Goal: Task Accomplishment & Management: Complete application form

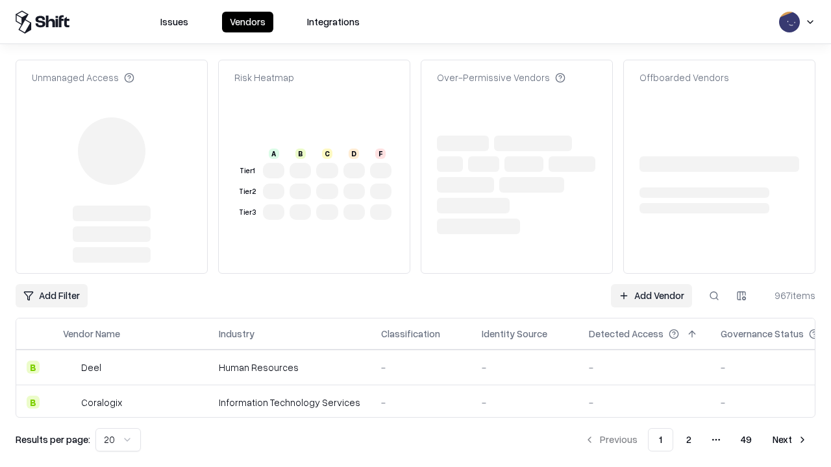
click at [651, 284] on link "Add Vendor" at bounding box center [651, 295] width 81 height 23
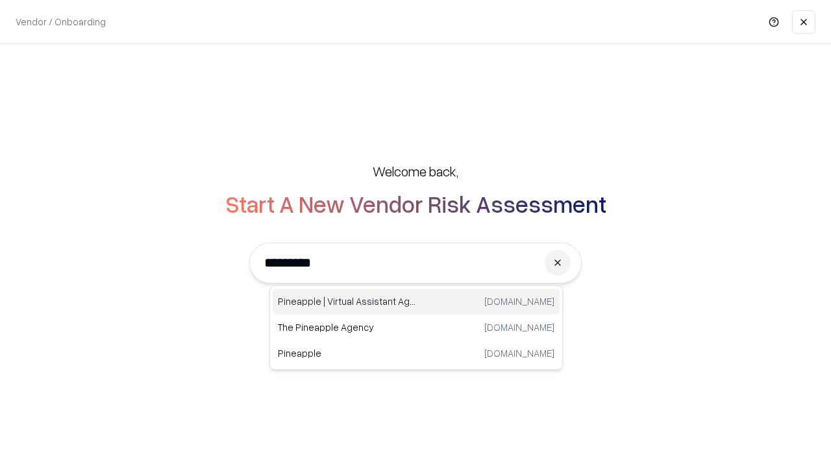
click at [416, 302] on div "Pineapple | Virtual Assistant Agency [DOMAIN_NAME]" at bounding box center [416, 302] width 287 height 26
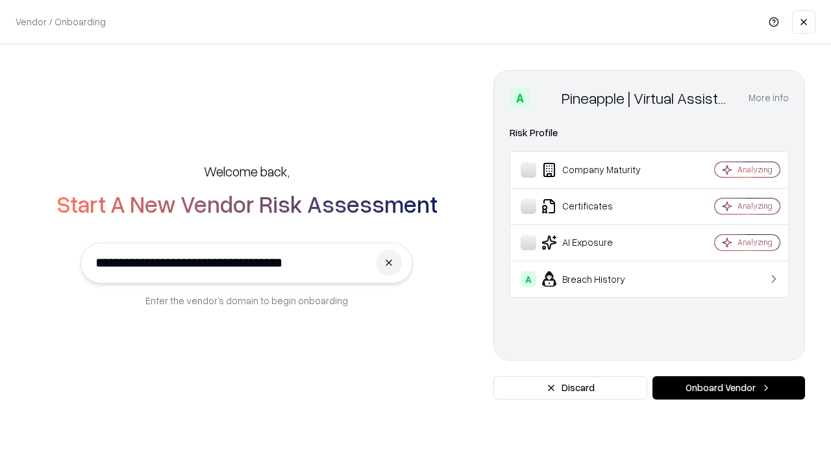
type input "**********"
click at [728, 388] on button "Onboard Vendor" at bounding box center [728, 387] width 152 height 23
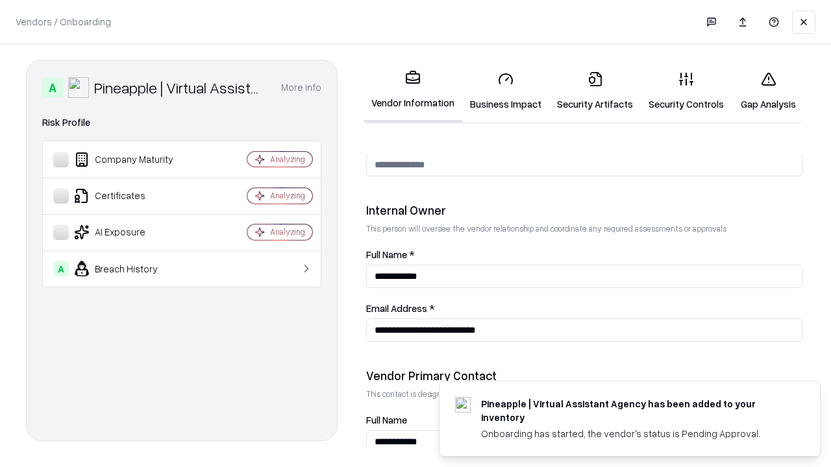
scroll to position [672, 0]
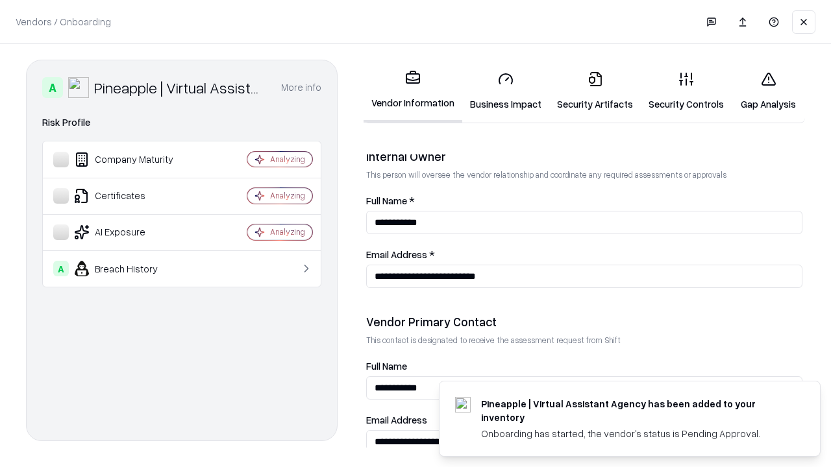
click at [506, 91] on link "Business Impact" at bounding box center [505, 91] width 87 height 60
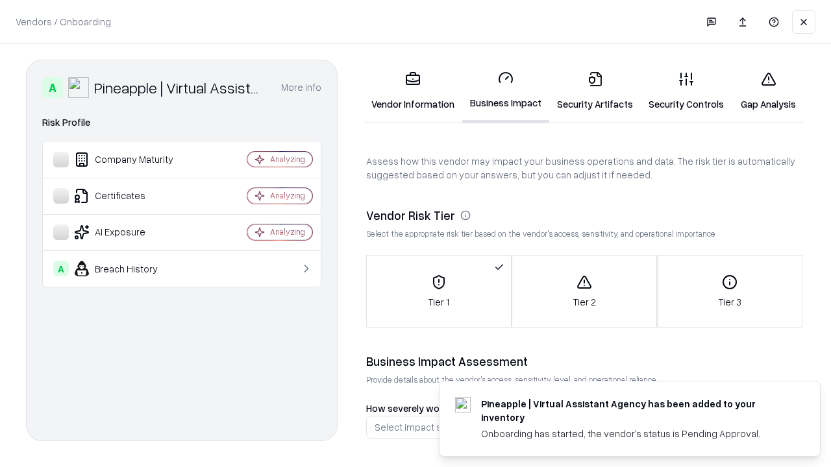
click at [768, 91] on link "Gap Analysis" at bounding box center [767, 91] width 73 height 60
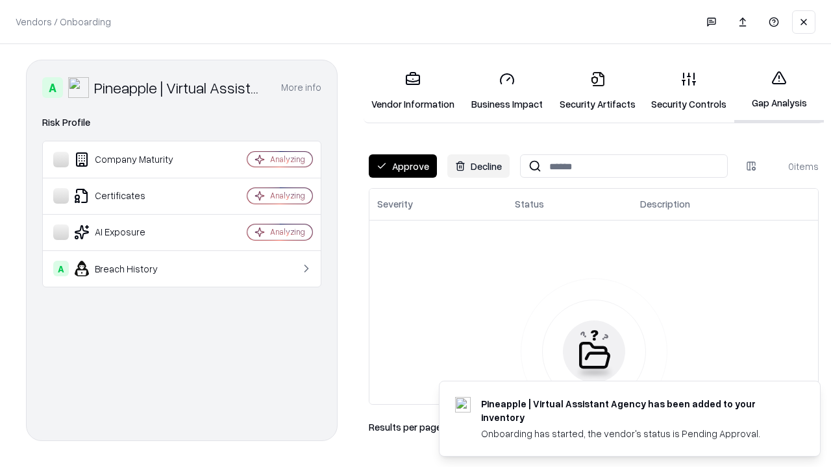
click at [402, 166] on button "Approve" at bounding box center [403, 165] width 68 height 23
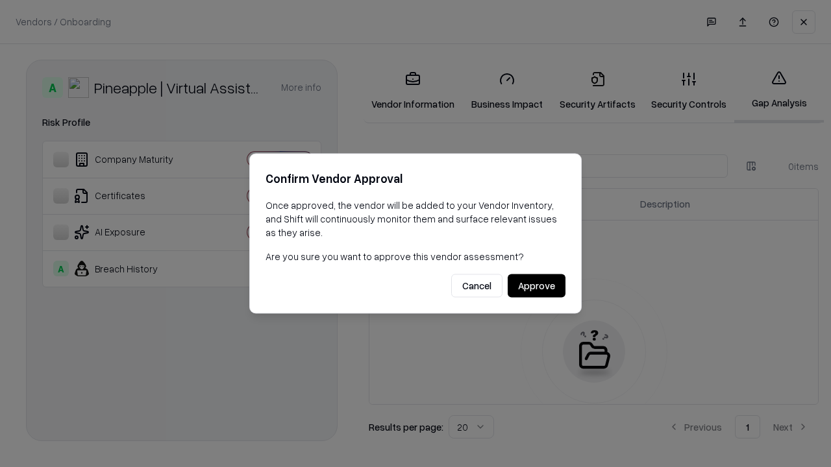
click at [536, 286] on button "Approve" at bounding box center [536, 285] width 58 height 23
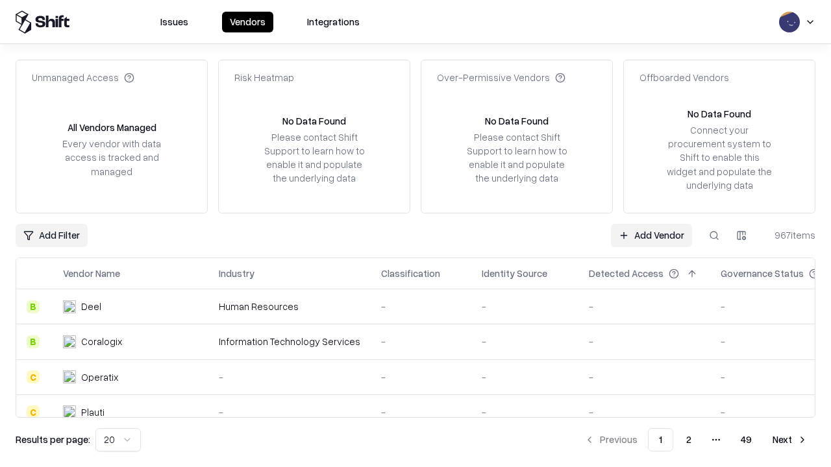
type input "**********"
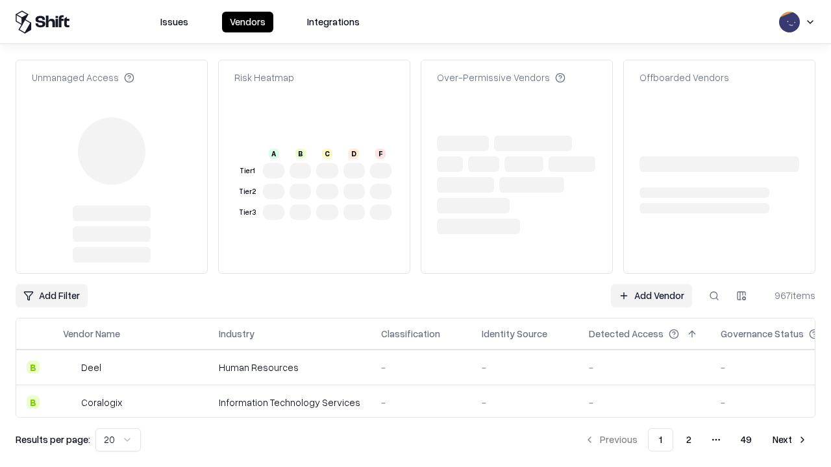
click at [651, 284] on link "Add Vendor" at bounding box center [651, 295] width 81 height 23
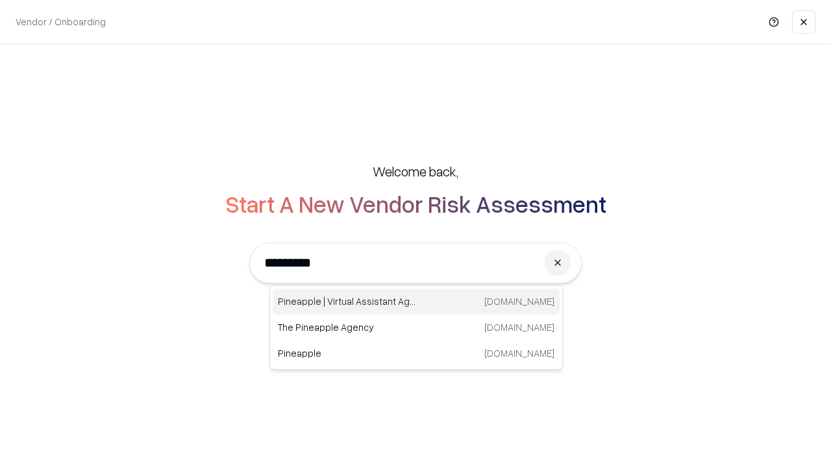
click at [416, 302] on div "Pineapple | Virtual Assistant Agency [DOMAIN_NAME]" at bounding box center [416, 302] width 287 height 26
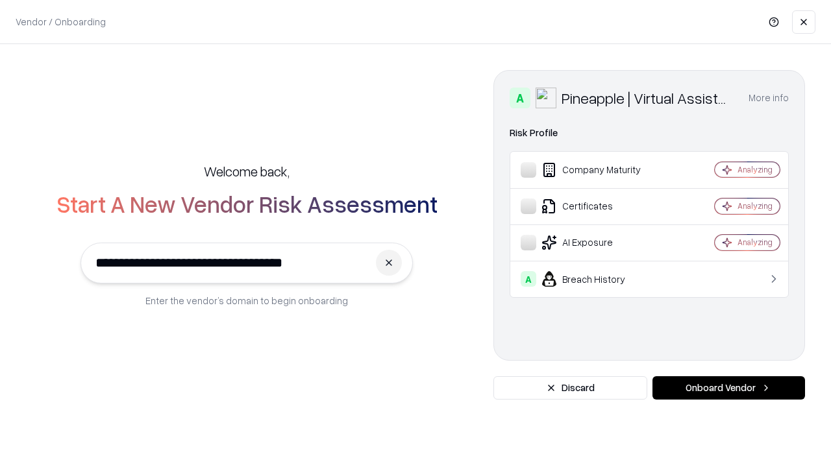
type input "**********"
click at [728, 388] on button "Onboard Vendor" at bounding box center [728, 387] width 152 height 23
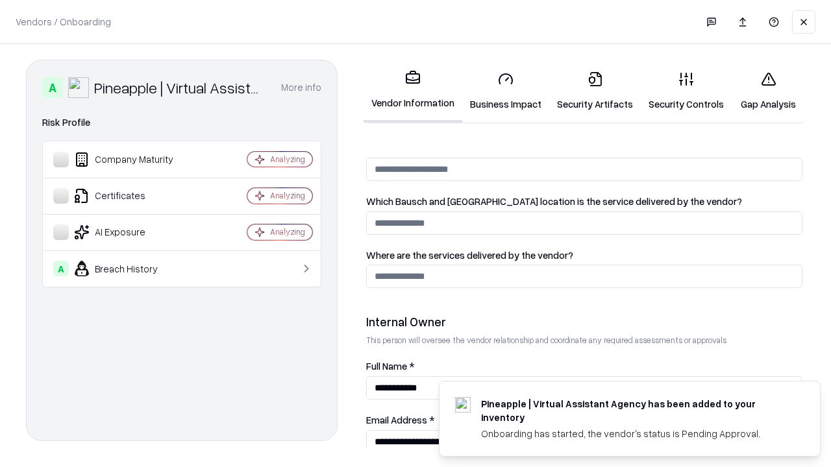
scroll to position [672, 0]
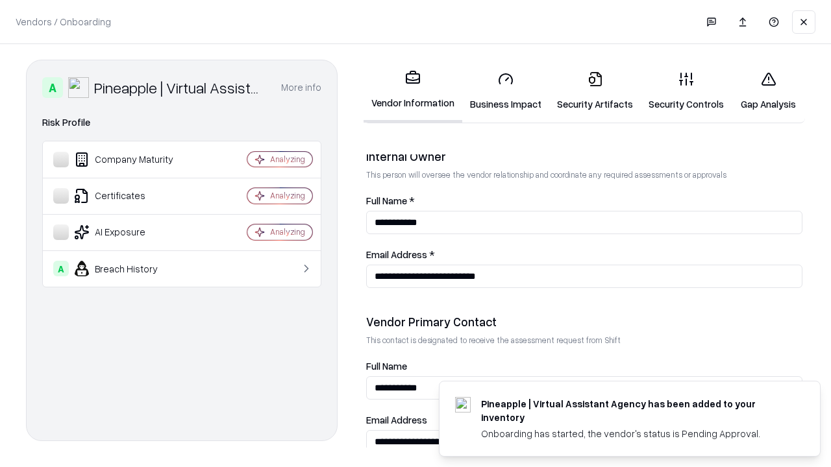
click at [768, 91] on link "Gap Analysis" at bounding box center [767, 91] width 73 height 60
